Goal: Task Accomplishment & Management: Manage account settings

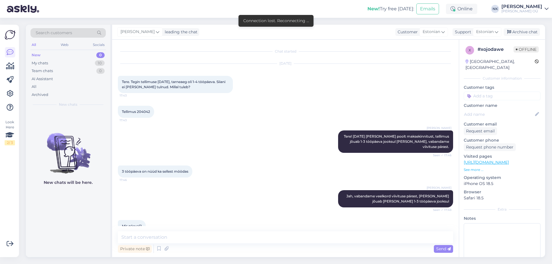
scroll to position [37, 0]
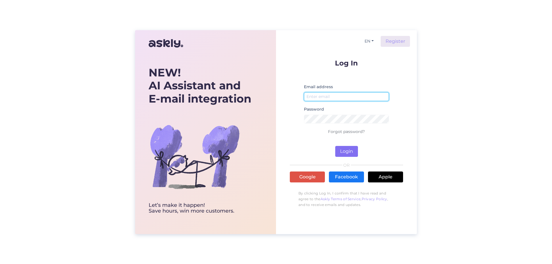
type input "nikolai.kipjatkov@onoff.ee"
click at [342, 148] on button "Login" at bounding box center [346, 151] width 23 height 11
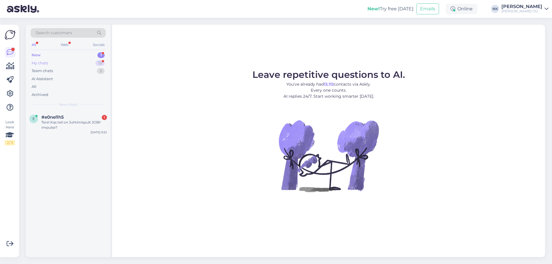
click at [82, 62] on div "My chats 13" at bounding box center [67, 63] width 75 height 8
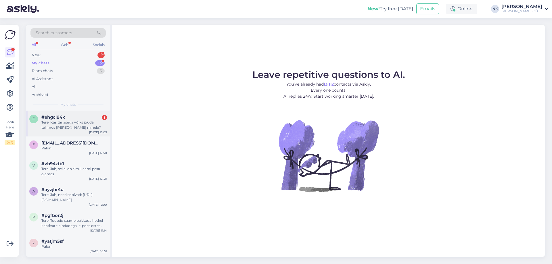
click at [84, 127] on div "Tere. Kas tänasega võiks jõuda tellimus Katrin Ploomipuu nimele?" at bounding box center [74, 125] width 66 height 10
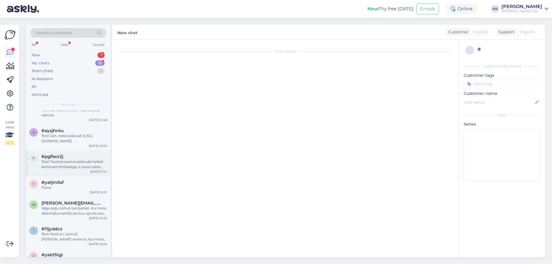
scroll to position [164, 0]
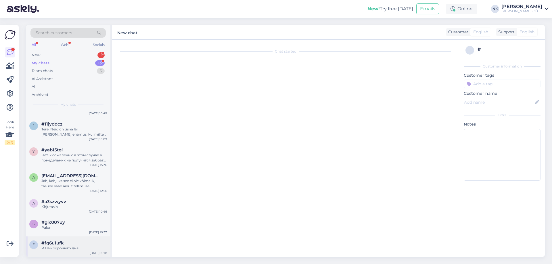
click at [59, 240] on div "f #fg6u1ufk И Вам хорошего дня Aug 16 10:18" at bounding box center [68, 247] width 85 height 21
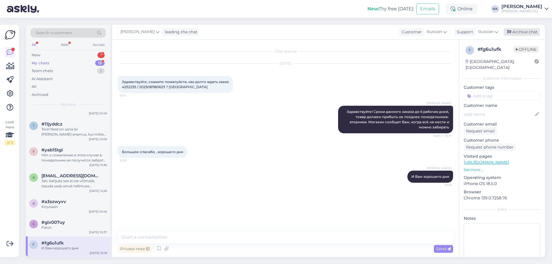
click at [522, 34] on div "Archive chat" at bounding box center [522, 32] width 36 height 8
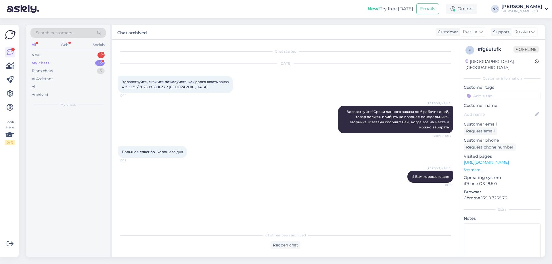
scroll to position [0, 0]
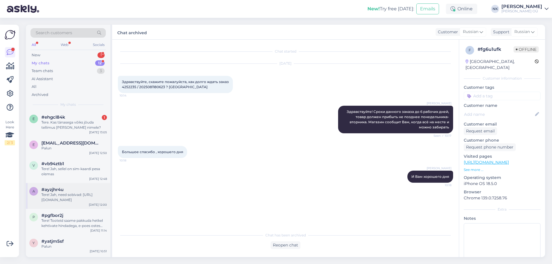
drag, startPoint x: 80, startPoint y: 202, endPoint x: 89, endPoint y: 197, distance: 10.0
click at [80, 202] on div "Tere! Jah, need sobivad: https://onoff.ee/et/tarvikud/65425-aeno-adbth3-5-otsik…" at bounding box center [74, 197] width 66 height 10
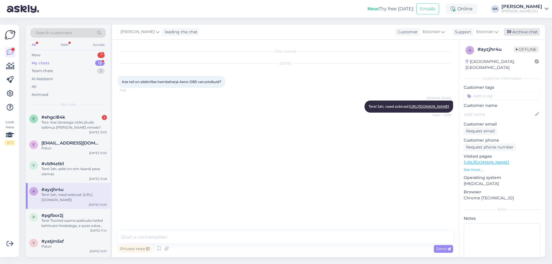
click at [520, 30] on div "Archive chat" at bounding box center [522, 32] width 36 height 8
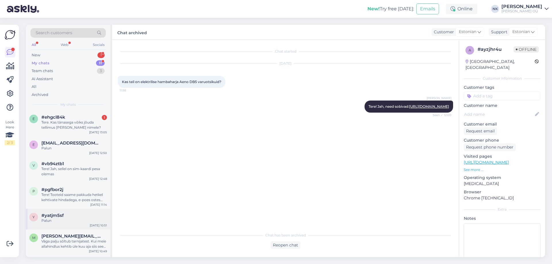
click at [78, 215] on div "#yatjm5sf" at bounding box center [74, 215] width 66 height 5
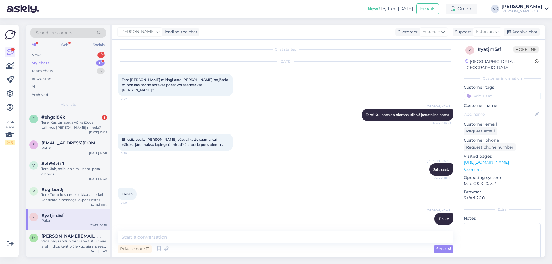
drag, startPoint x: 520, startPoint y: 31, endPoint x: 248, endPoint y: 128, distance: 288.5
click at [520, 31] on div "Archive chat" at bounding box center [522, 32] width 36 height 8
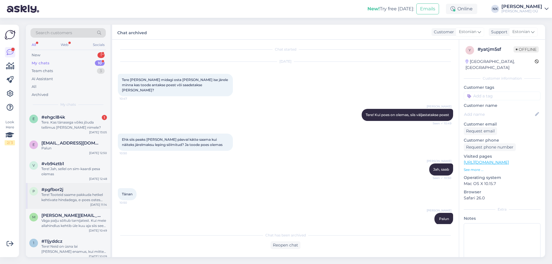
click at [68, 200] on div "Tere! Tooteid saame pakkuda hetkel kehtivate hindadega, e-poes ostes lisandub -…" at bounding box center [74, 197] width 66 height 10
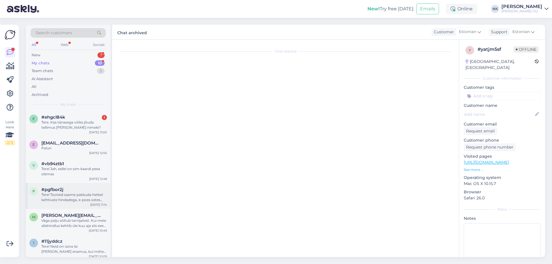
scroll to position [0, 0]
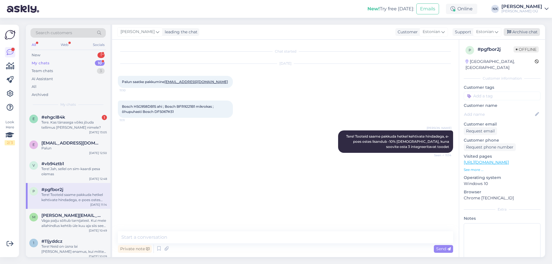
drag, startPoint x: 525, startPoint y: 35, endPoint x: 431, endPoint y: 67, distance: 99.1
click at [525, 34] on div "Archive chat" at bounding box center [522, 32] width 36 height 8
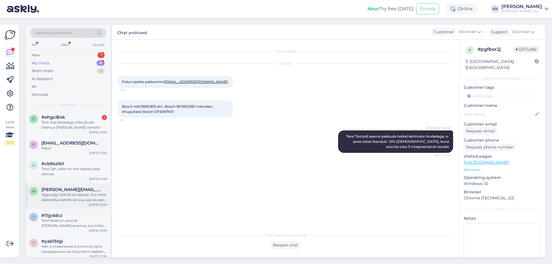
click at [79, 185] on div "m martin.ohno@mail.ee Väga palju sõltub tarnijatest. Kui meie allahindlus kehti…" at bounding box center [68, 196] width 85 height 26
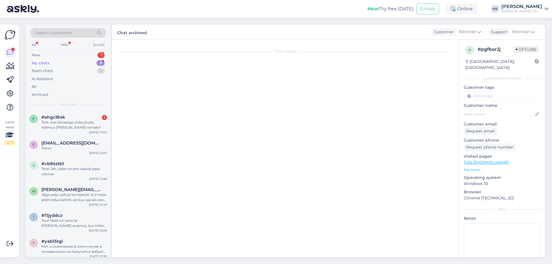
scroll to position [32, 0]
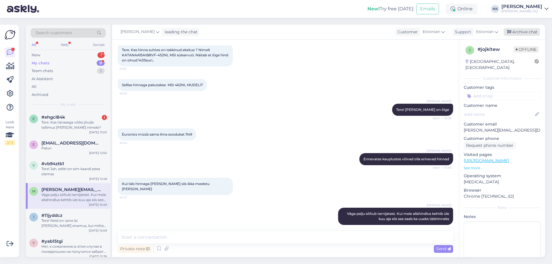
click at [519, 32] on div "Archive chat" at bounding box center [522, 32] width 36 height 8
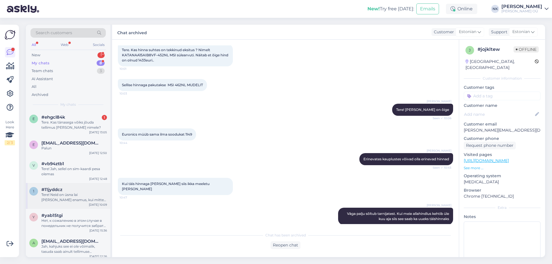
click at [74, 188] on div "#11jyddcz" at bounding box center [74, 189] width 66 height 5
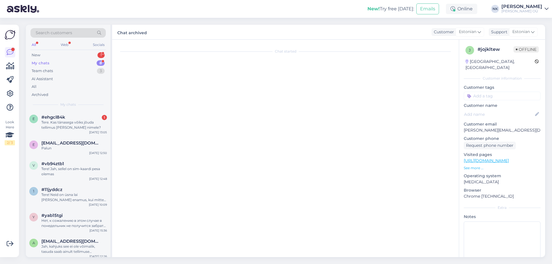
scroll to position [0, 0]
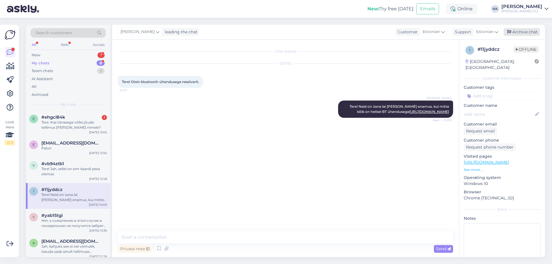
click at [524, 34] on div "Archive chat" at bounding box center [522, 32] width 36 height 8
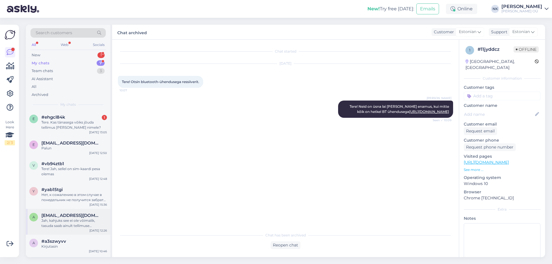
click at [65, 220] on div "Jah, kahjuks see ei ole võimalik, tasuda saab ainult tellimuse esitamisel" at bounding box center [74, 223] width 66 height 10
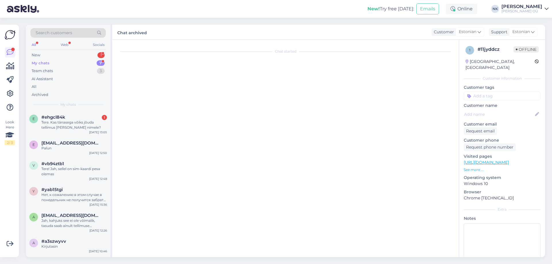
scroll to position [1838, 0]
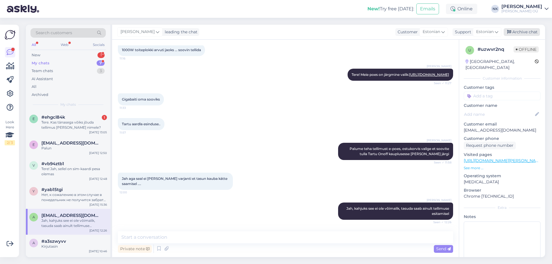
drag, startPoint x: 523, startPoint y: 30, endPoint x: 197, endPoint y: 159, distance: 350.8
click at [522, 30] on div "Archive chat" at bounding box center [522, 32] width 36 height 8
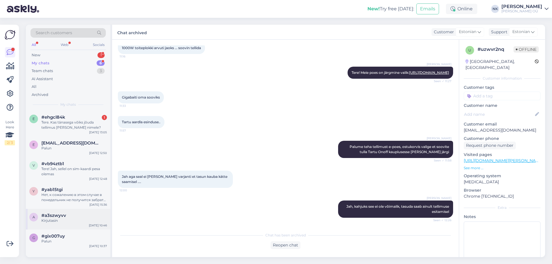
click at [61, 220] on div "Kirjutasin" at bounding box center [74, 220] width 66 height 5
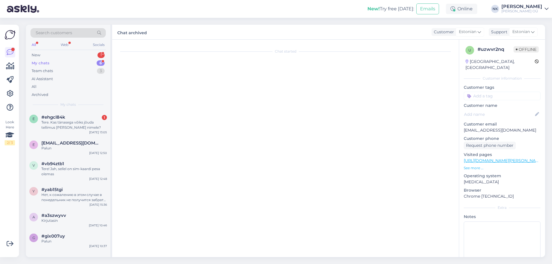
scroll to position [0, 0]
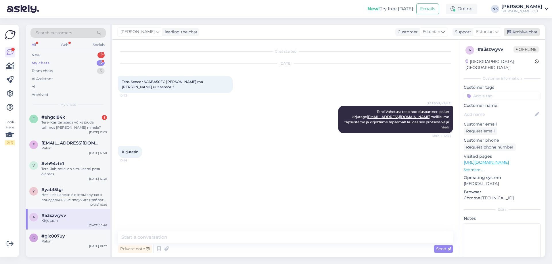
click at [528, 29] on div "Archive chat" at bounding box center [522, 32] width 36 height 8
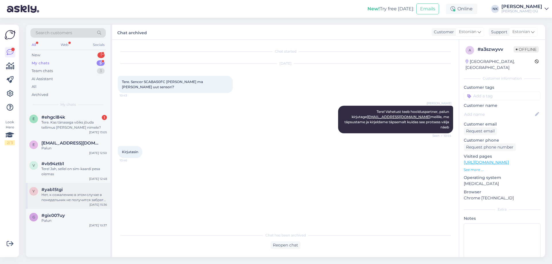
click at [94, 199] on div "Нет, к сожалению в этом случае в понедельник не получится забрать, он прибудет …" at bounding box center [74, 197] width 66 height 10
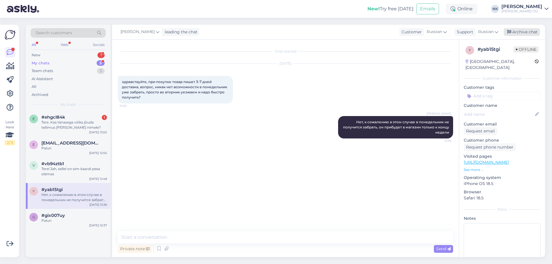
click at [517, 32] on div "Archive chat" at bounding box center [522, 32] width 36 height 8
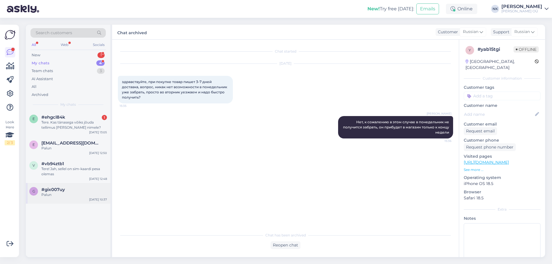
click at [84, 198] on div "g #gix007uy Palun Aug 16 10:37" at bounding box center [68, 193] width 85 height 21
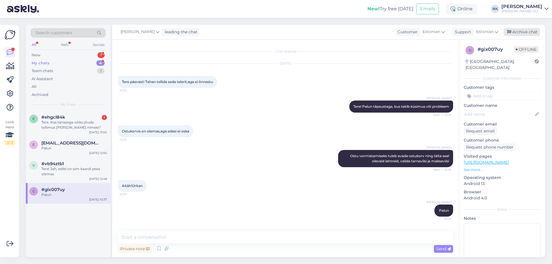
click at [510, 32] on icon at bounding box center [509, 32] width 4 height 4
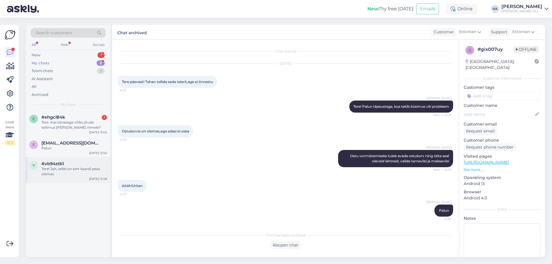
click at [85, 166] on div "#vb94ztb1" at bounding box center [74, 163] width 66 height 5
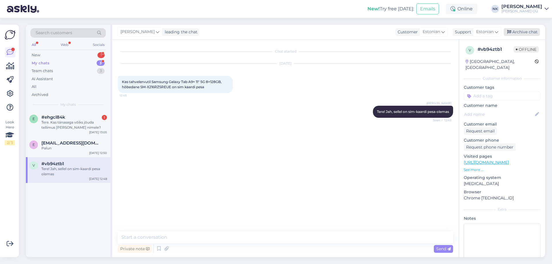
click at [521, 30] on div "Archive chat" at bounding box center [522, 32] width 36 height 8
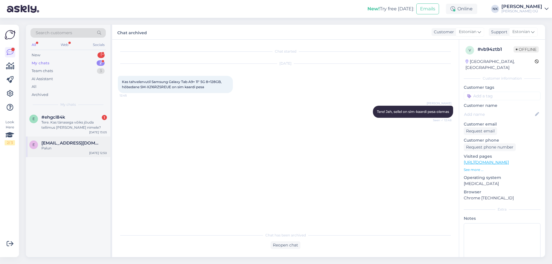
click at [97, 150] on div "Palun" at bounding box center [74, 148] width 66 height 5
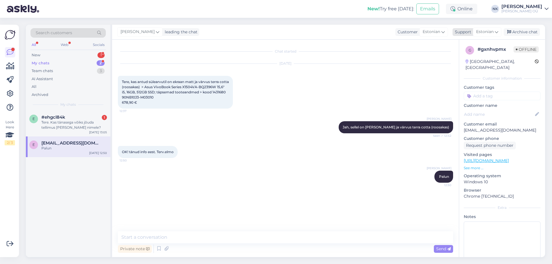
drag, startPoint x: 509, startPoint y: 29, endPoint x: 506, endPoint y: 29, distance: 3.2
click at [509, 29] on div "Archive chat" at bounding box center [522, 32] width 36 height 8
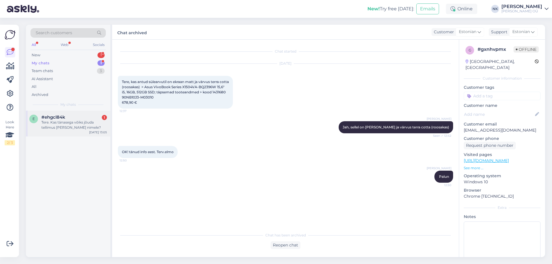
click at [76, 117] on div "#ehgcl84k 1" at bounding box center [74, 117] width 66 height 5
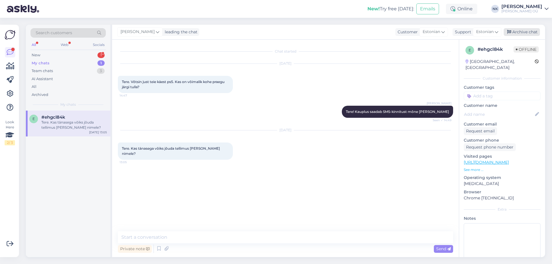
click at [526, 32] on div "Archive chat" at bounding box center [522, 32] width 36 height 8
